Goal: Use online tool/utility

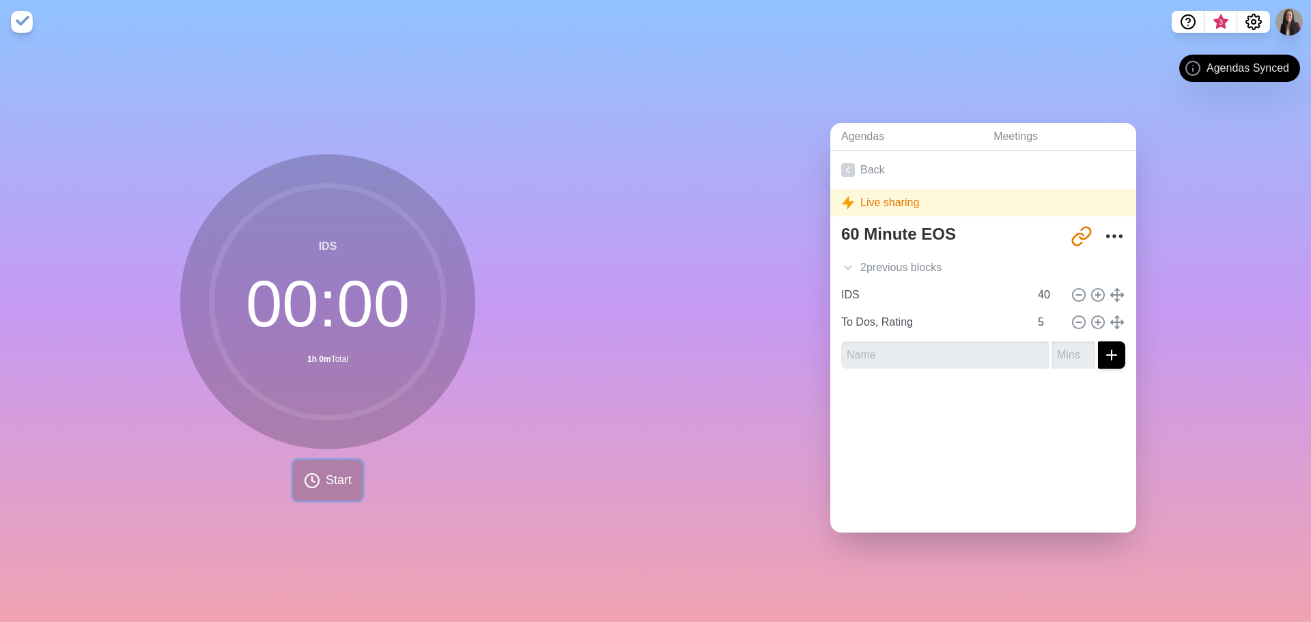
click at [319, 469] on button "Start" at bounding box center [328, 480] width 70 height 40
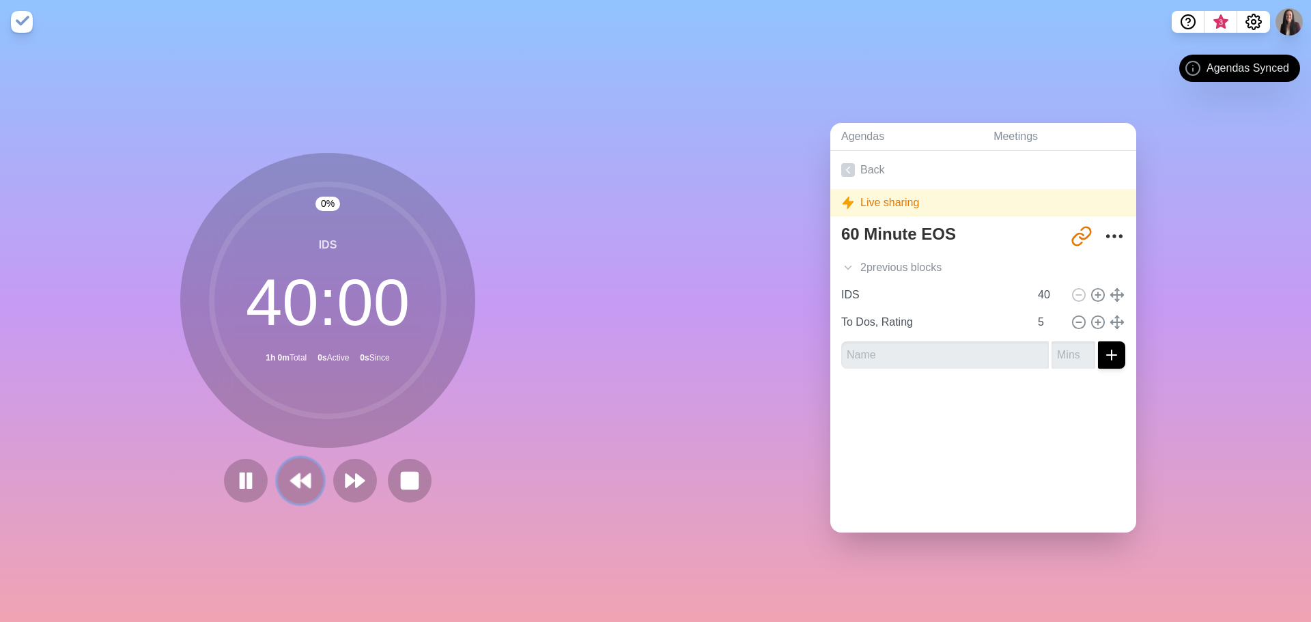
click at [279, 472] on button at bounding box center [300, 481] width 46 height 46
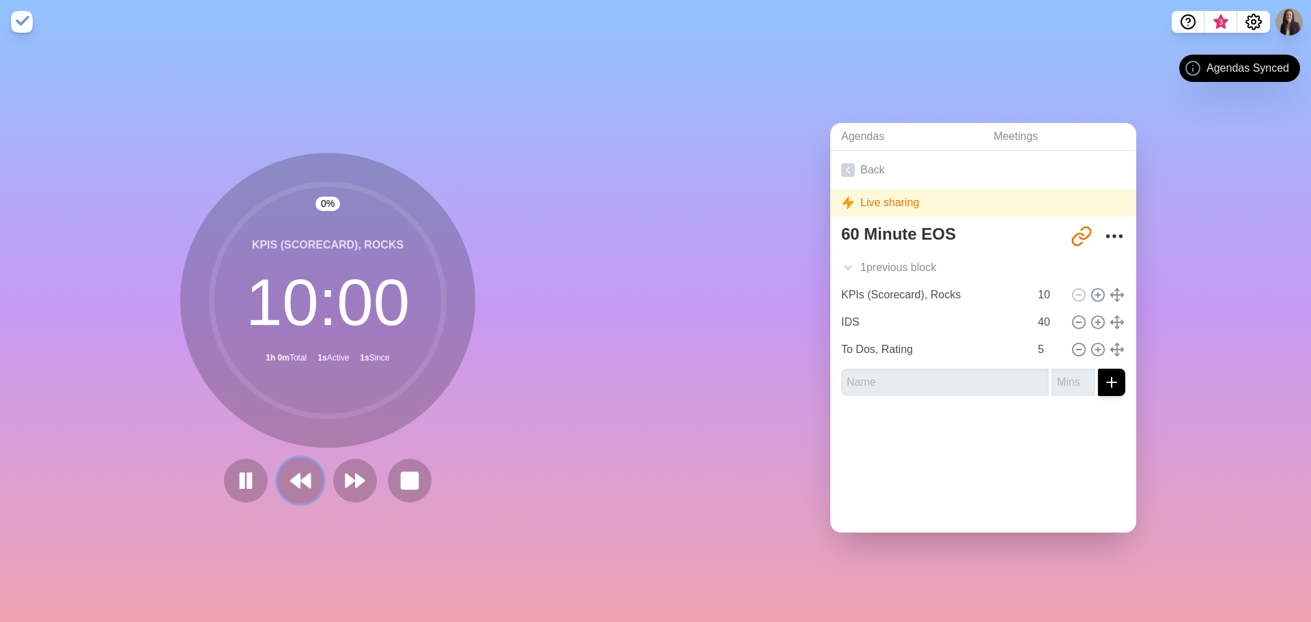
click at [279, 472] on button at bounding box center [300, 481] width 46 height 46
click at [257, 472] on icon at bounding box center [246, 481] width 22 height 22
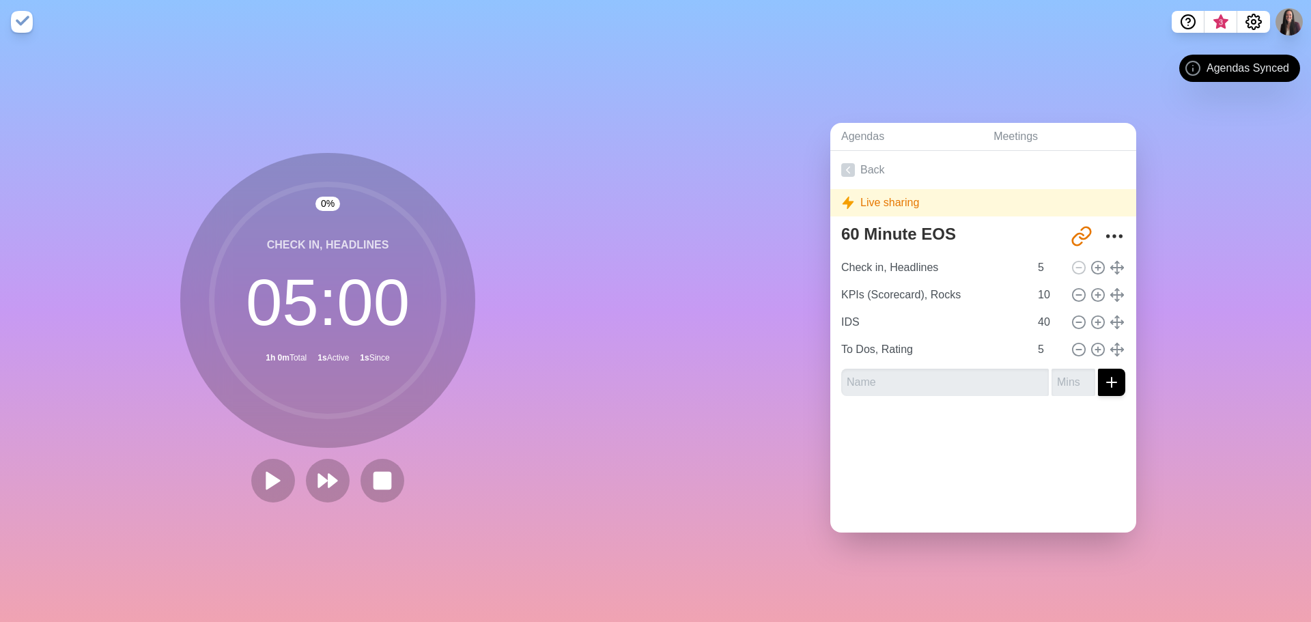
click at [279, 472] on icon at bounding box center [273, 481] width 22 height 22
click at [262, 479] on icon at bounding box center [273, 480] width 23 height 23
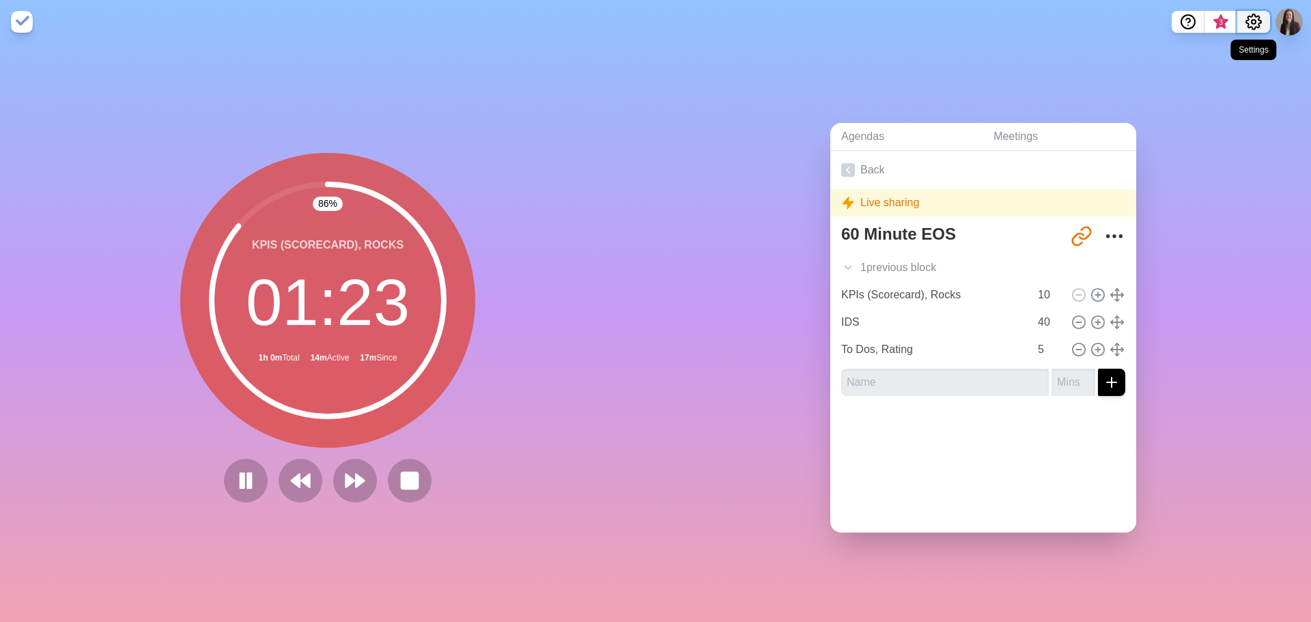
click at [1250, 20] on icon "Settings" at bounding box center [1254, 22] width 16 height 16
click at [1199, 55] on p "Preferences" at bounding box center [1209, 52] width 59 height 16
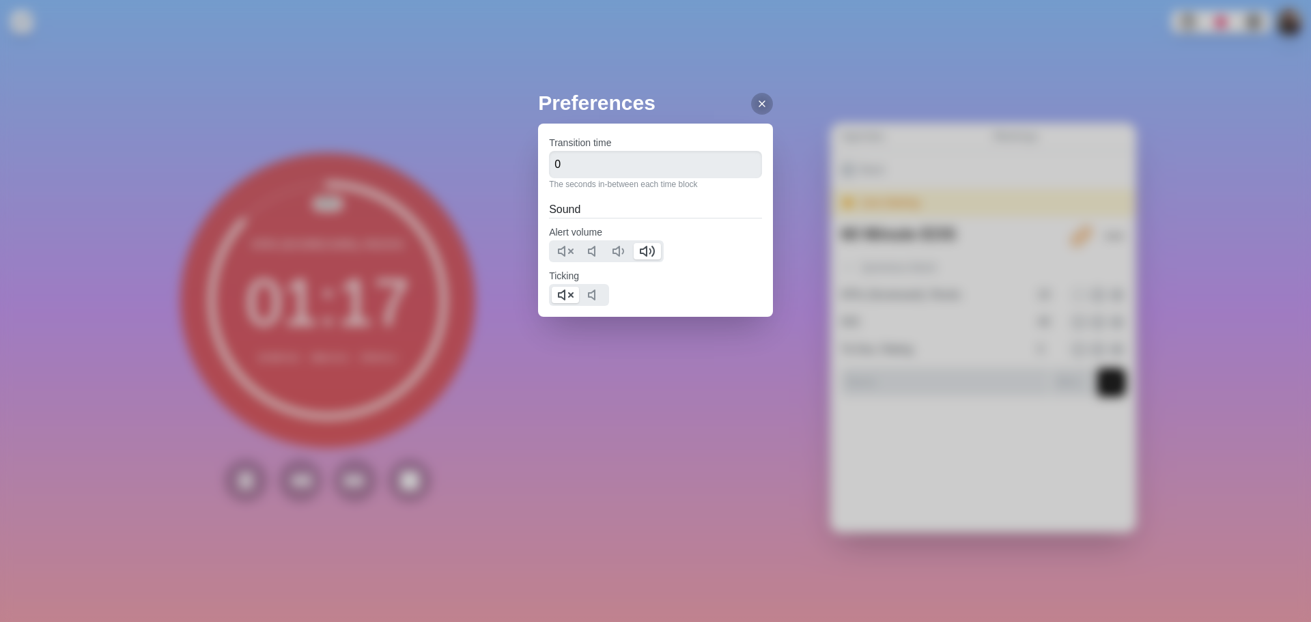
click at [558, 464] on div "Preferences Transition time 0 The seconds in-between each time block Sound Aler…" at bounding box center [655, 311] width 1311 height 622
